Goal: Complete application form

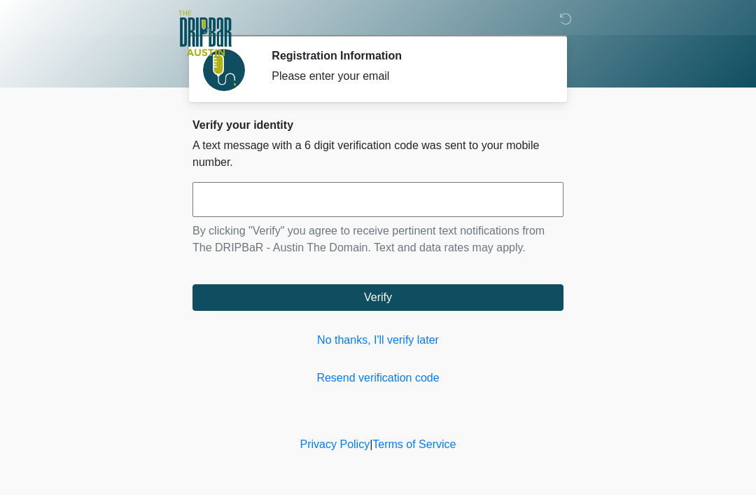
click at [388, 340] on link "No thanks, I'll verify later" at bounding box center [378, 340] width 371 height 17
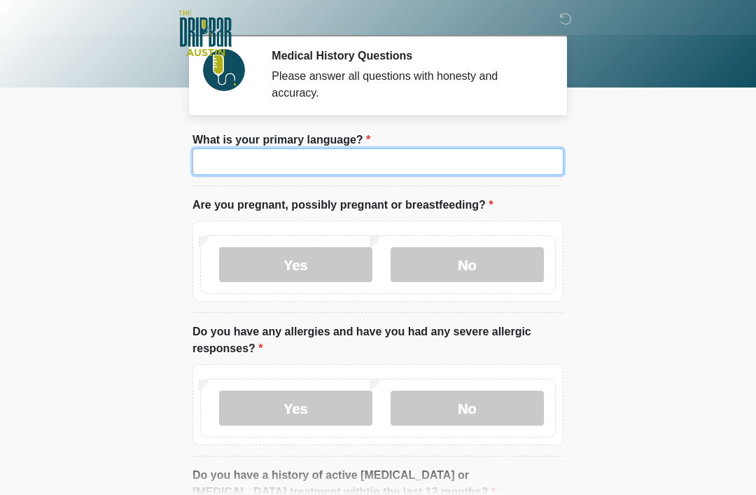
click at [372, 162] on input "What is your primary language?" at bounding box center [378, 161] width 371 height 27
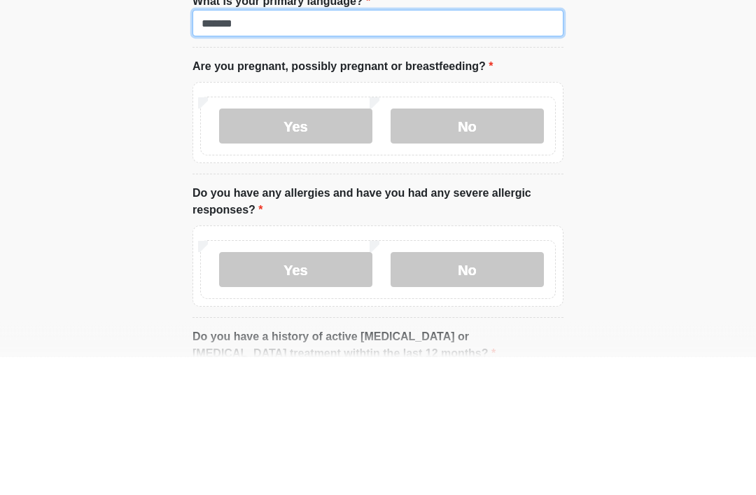
type input "*******"
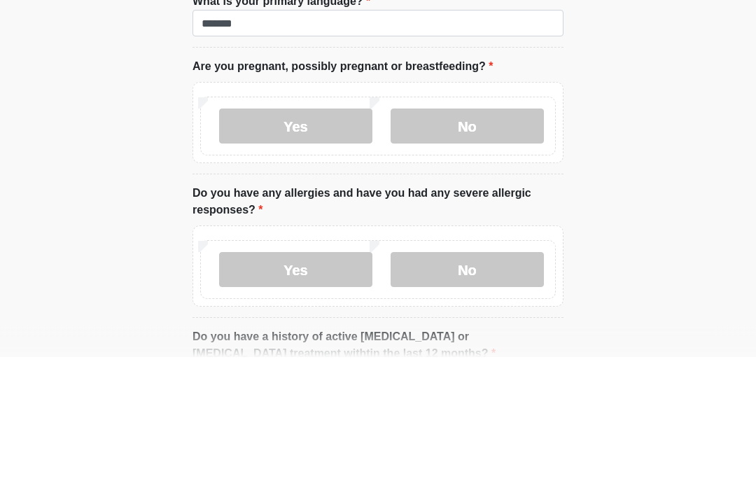
click at [491, 247] on label "No" at bounding box center [467, 264] width 153 height 35
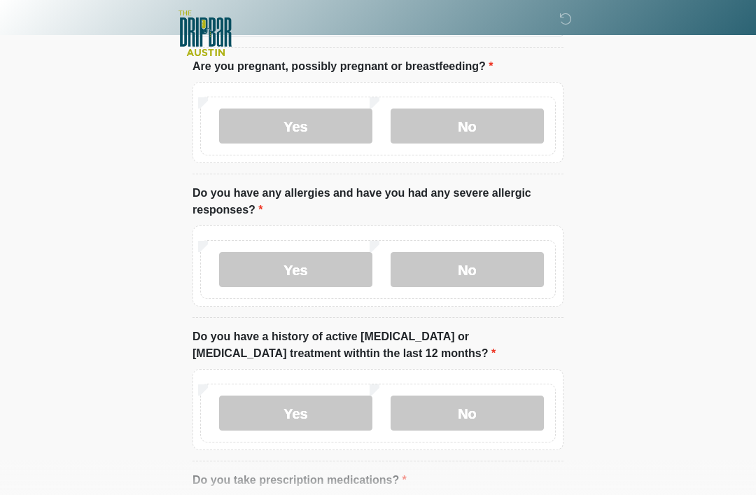
click at [484, 261] on label "No" at bounding box center [467, 269] width 153 height 35
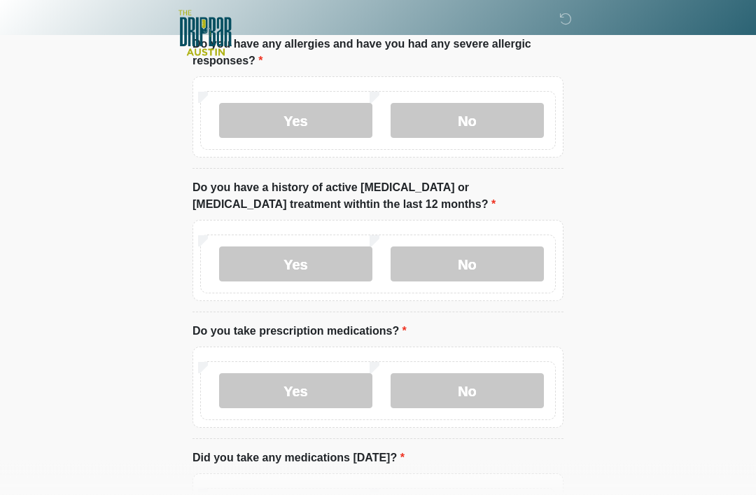
scroll to position [298, 0]
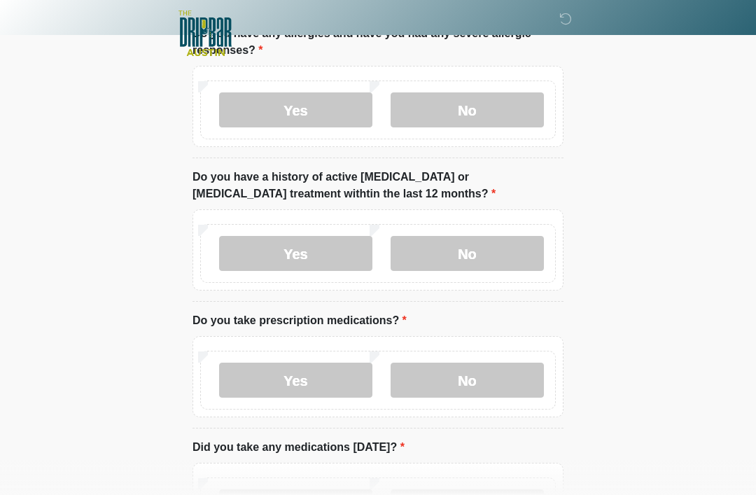
click at [490, 249] on label "No" at bounding box center [467, 253] width 153 height 35
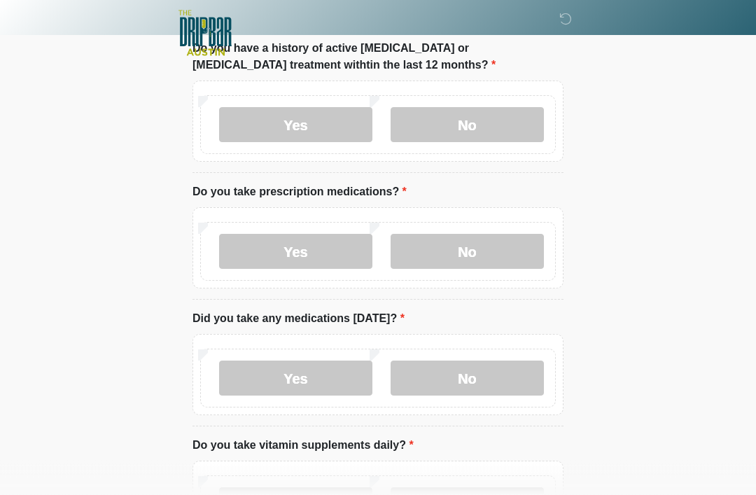
scroll to position [433, 0]
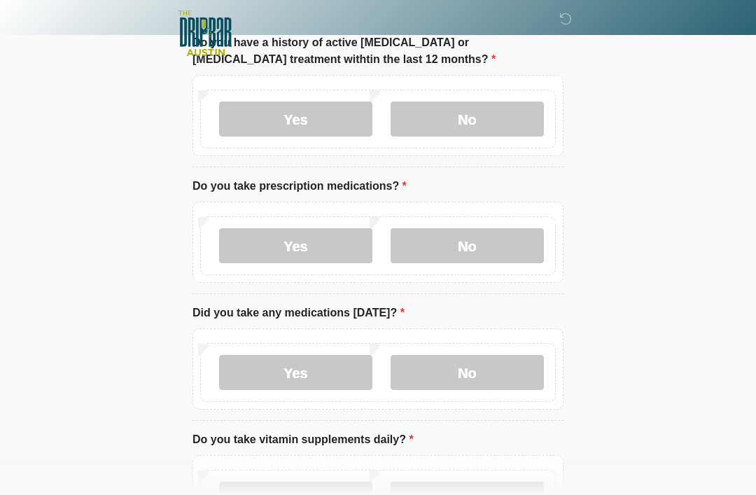
click at [489, 246] on label "No" at bounding box center [467, 245] width 153 height 35
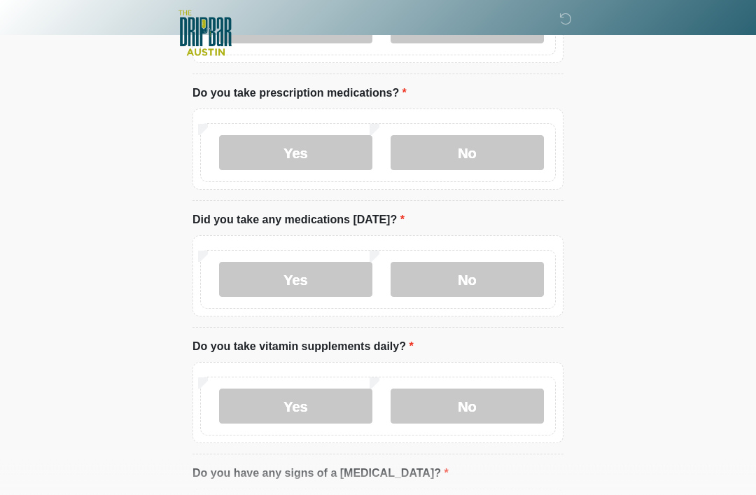
scroll to position [526, 0]
click at [475, 274] on label "No" at bounding box center [467, 279] width 153 height 35
click at [477, 408] on label "No" at bounding box center [467, 406] width 153 height 35
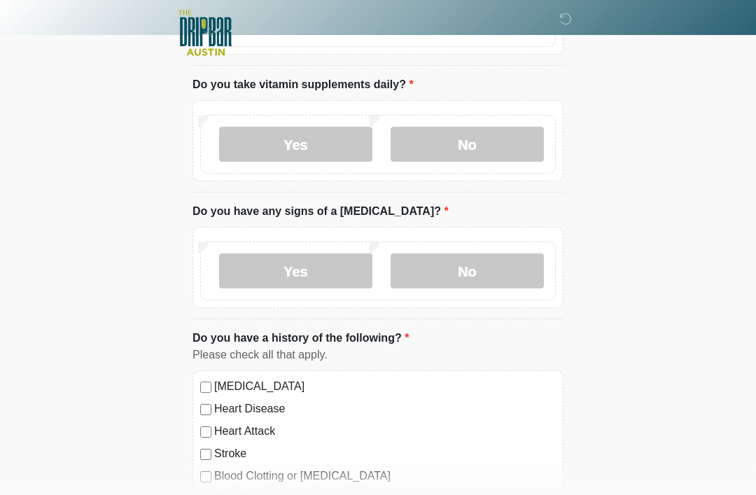
click at [483, 254] on label "No" at bounding box center [467, 271] width 153 height 35
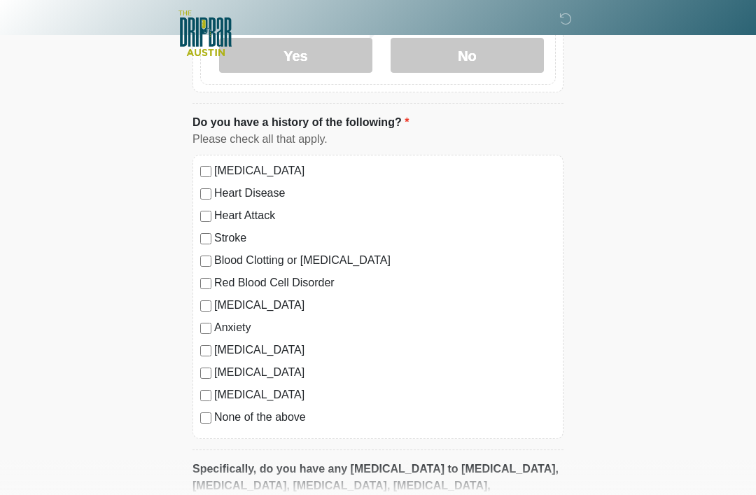
scroll to position [1021, 0]
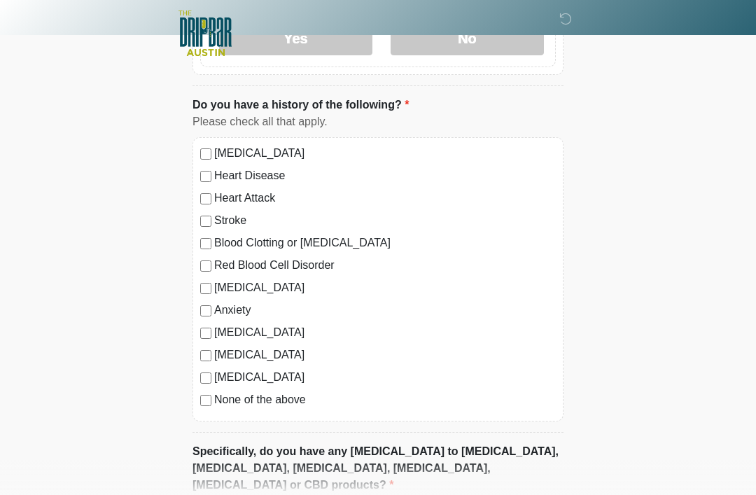
click at [215, 394] on label "None of the above" at bounding box center [385, 399] width 342 height 17
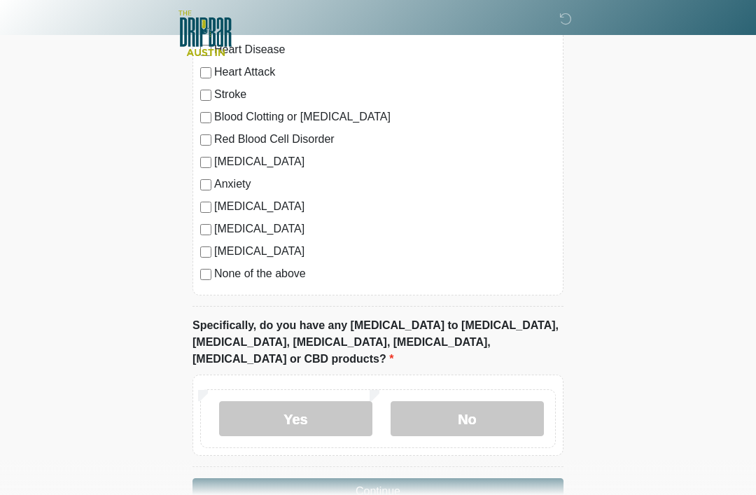
scroll to position [1167, 0]
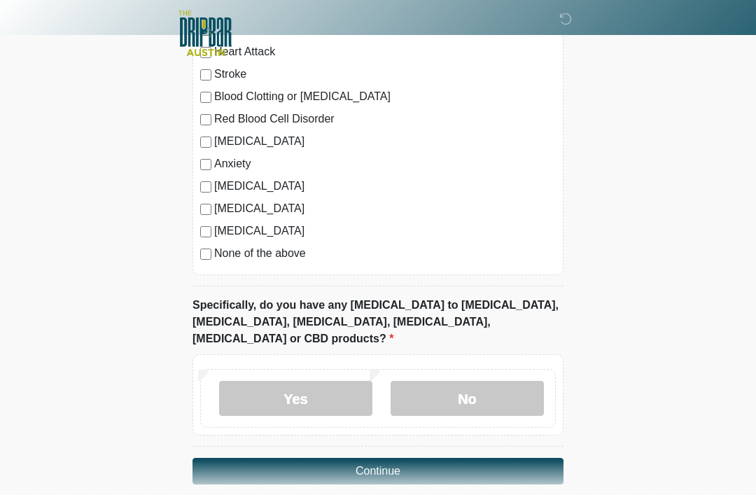
click at [475, 381] on label "No" at bounding box center [467, 398] width 153 height 35
click at [468, 458] on button "Continue" at bounding box center [378, 471] width 371 height 27
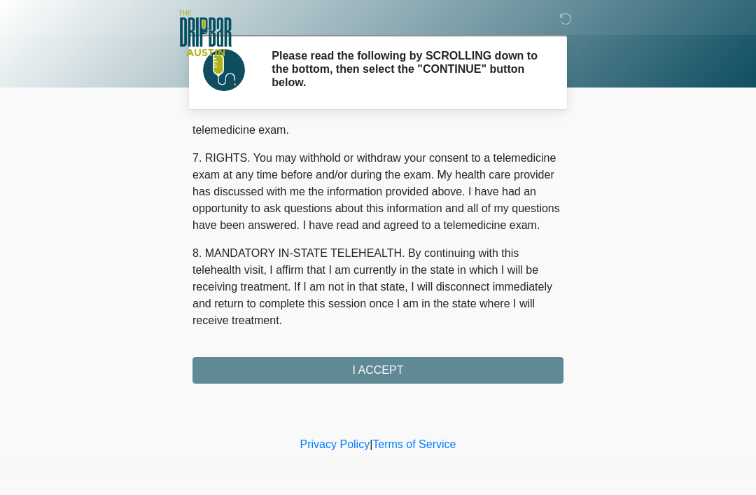
scroll to position [614, 0]
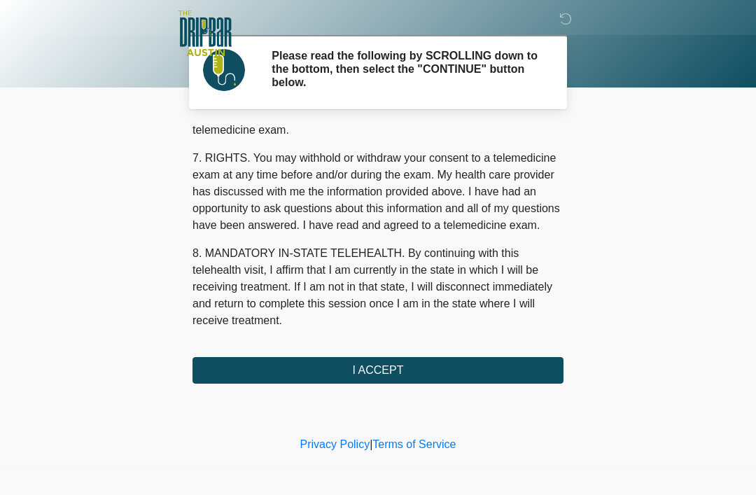
click at [424, 361] on button "I ACCEPT" at bounding box center [378, 370] width 371 height 27
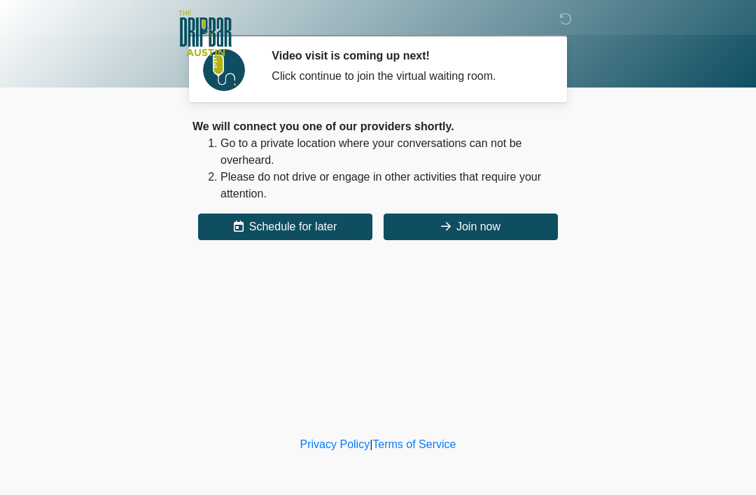
click at [486, 223] on button "Join now" at bounding box center [471, 227] width 174 height 27
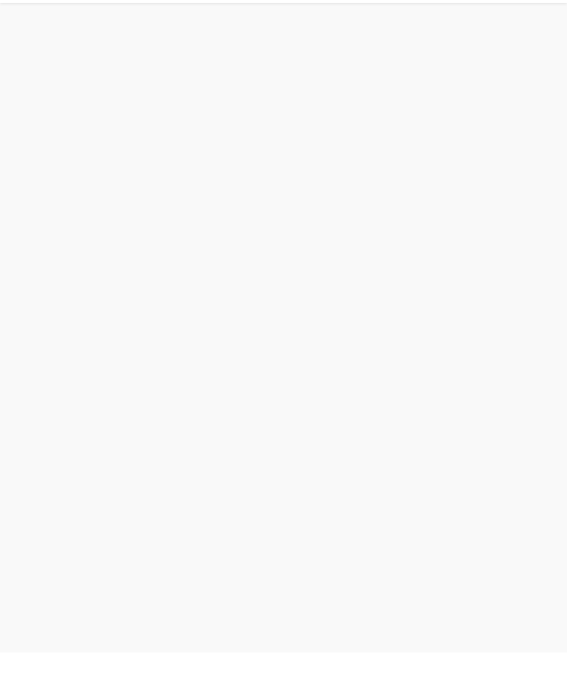
scroll to position [4, 0]
